Goal: Information Seeking & Learning: Learn about a topic

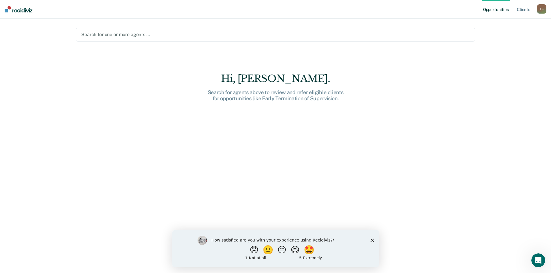
click at [367, 238] on div "How satisfied are you with your experience using Recidiviz? 😠 🙁 😑 😄 🤩 1 - Not a…" at bounding box center [275, 248] width 207 height 37
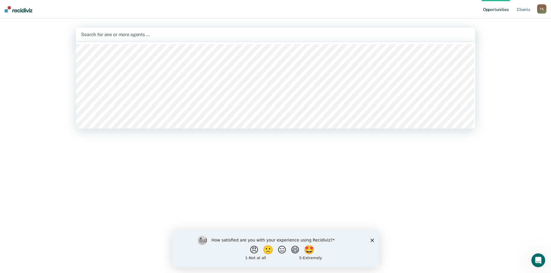
click at [140, 37] on div at bounding box center [275, 34] width 389 height 7
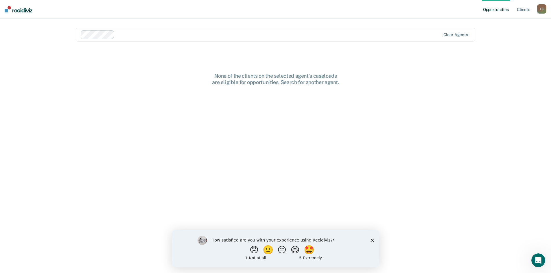
click at [372, 238] on div "How satisfied are you with your experience using Recidiviz? 😠 🙁 😑 😄 🤩 1 - Not a…" at bounding box center [275, 248] width 207 height 37
click at [143, 32] on div at bounding box center [278, 34] width 323 height 7
click at [498, 10] on link "Opportunities" at bounding box center [496, 9] width 28 height 19
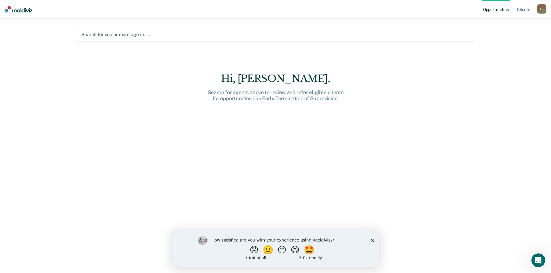
click at [114, 34] on div at bounding box center [275, 34] width 388 height 7
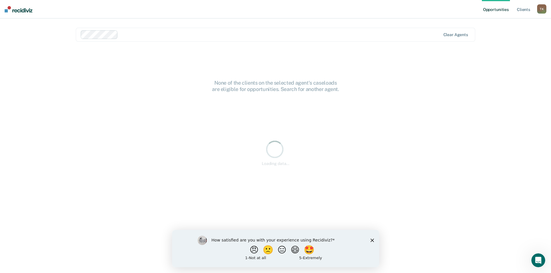
scroll to position [0, 0]
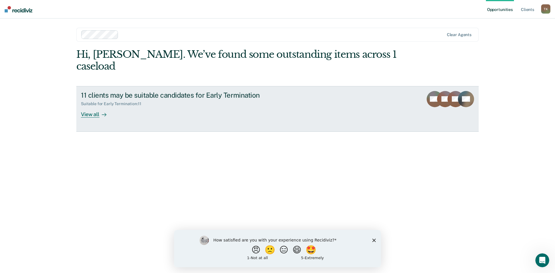
click at [95, 106] on div "View all" at bounding box center [97, 111] width 32 height 11
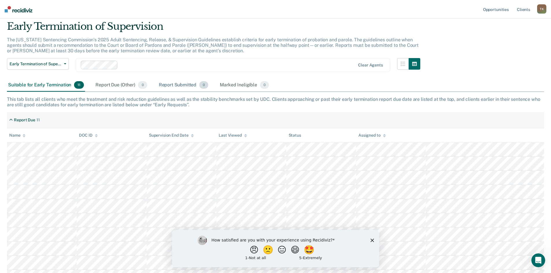
scroll to position [58, 0]
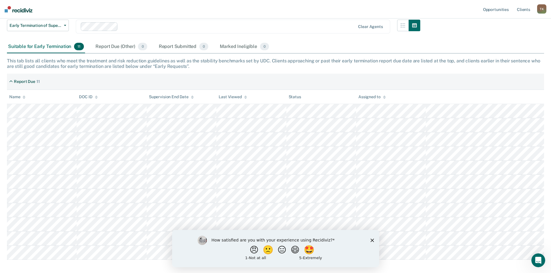
click at [371, 241] on polygon "Close survey" at bounding box center [371, 240] width 3 height 3
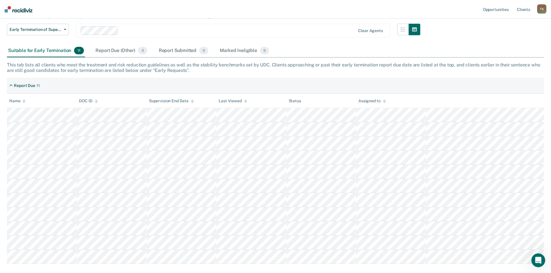
scroll to position [0, 0]
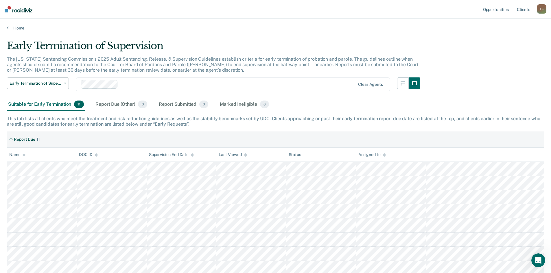
click at [42, 104] on div "Suitable for Early Termination 11" at bounding box center [46, 104] width 78 height 13
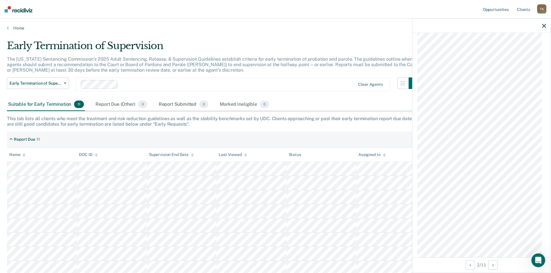
scroll to position [446, 0]
click at [7, 27] on div "Home" at bounding box center [275, 25] width 551 height 12
click at [10, 28] on link "Home" at bounding box center [275, 27] width 537 height 5
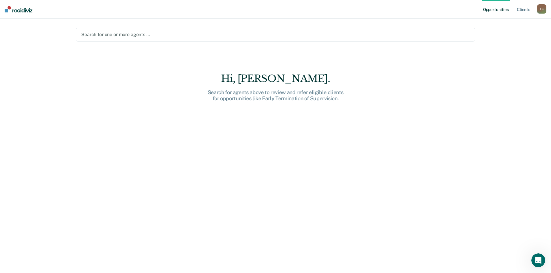
click at [138, 37] on div at bounding box center [275, 34] width 388 height 7
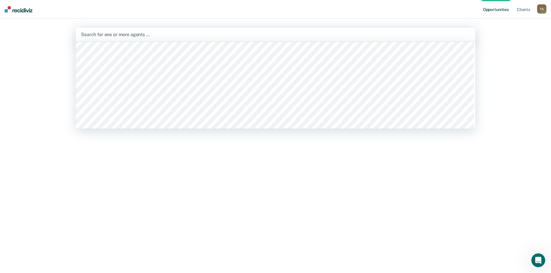
scroll to position [752, 0]
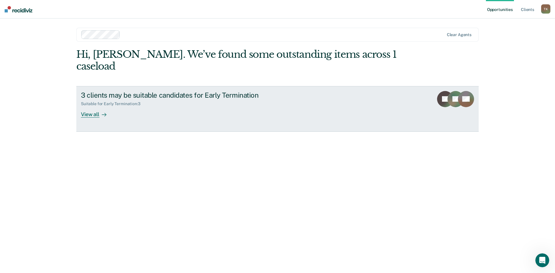
click at [96, 106] on div "View all" at bounding box center [97, 111] width 32 height 11
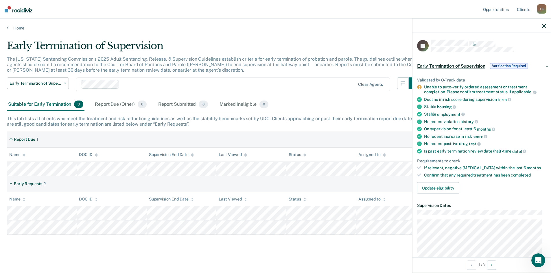
click at [512, 66] on span "Verification Required" at bounding box center [509, 66] width 38 height 6
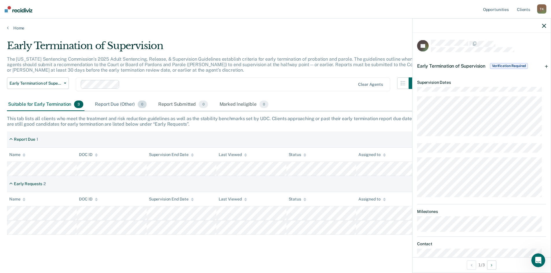
click at [118, 104] on div "Report Due (Other) 0" at bounding box center [121, 104] width 54 height 13
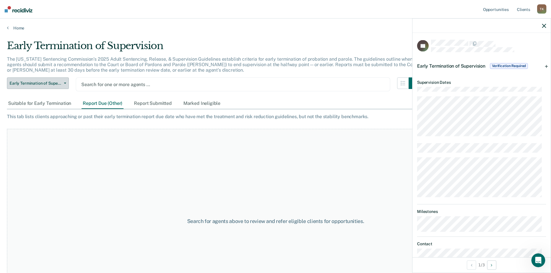
click at [63, 83] on span "button" at bounding box center [64, 83] width 5 height 1
click at [63, 82] on button "Early Termination of Supervision" at bounding box center [38, 83] width 62 height 12
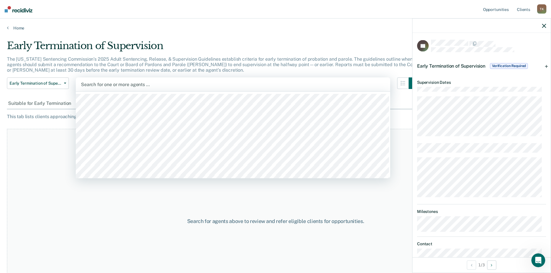
click at [92, 81] on div "Search for one or more agents …" at bounding box center [232, 85] width 305 height 8
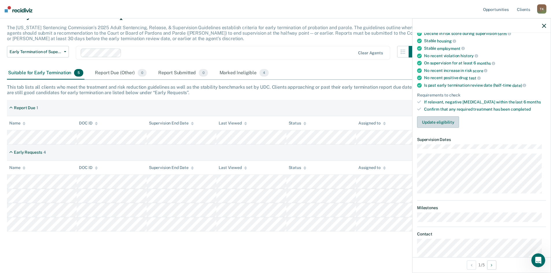
scroll to position [58, 0]
